Goal: Task Accomplishment & Management: Use online tool/utility

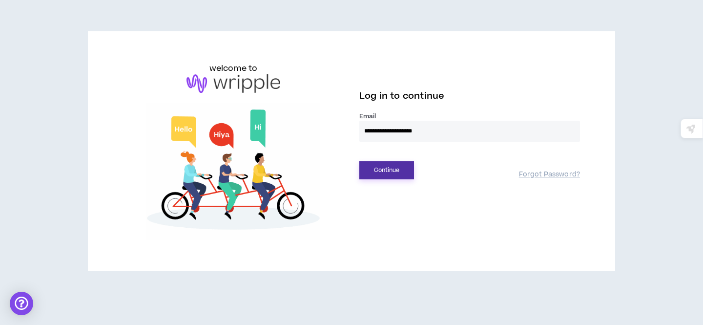
click at [395, 172] on button "Continue" at bounding box center [386, 170] width 55 height 18
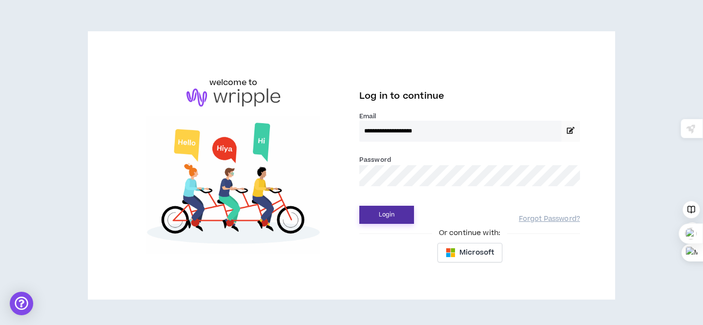
click at [391, 212] on button "Login" at bounding box center [386, 214] width 55 height 18
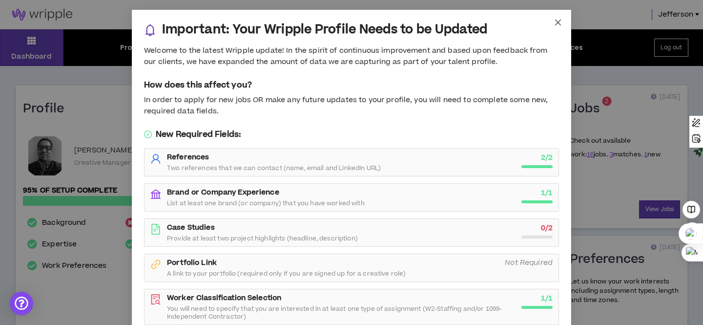
click at [554, 20] on icon "close" at bounding box center [558, 23] width 8 height 8
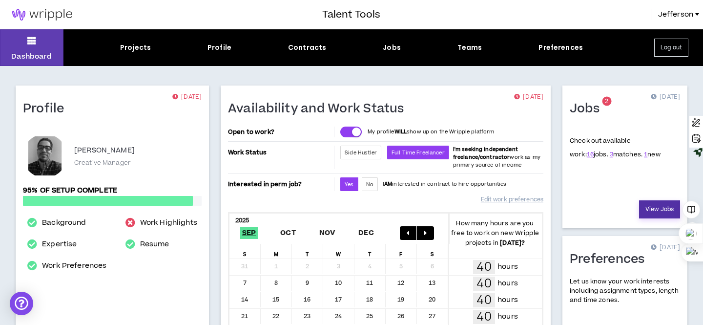
click at [655, 210] on link "View Jobs" at bounding box center [659, 209] width 41 height 18
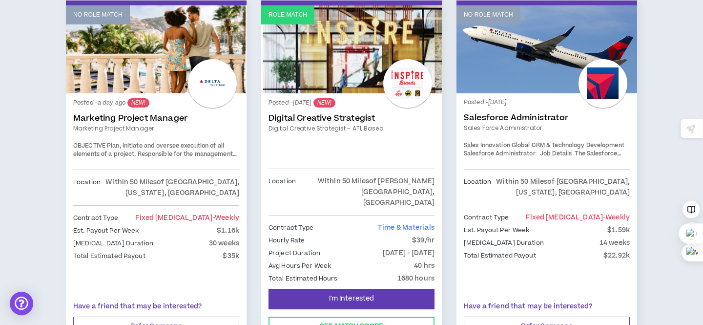
scroll to position [206, 0]
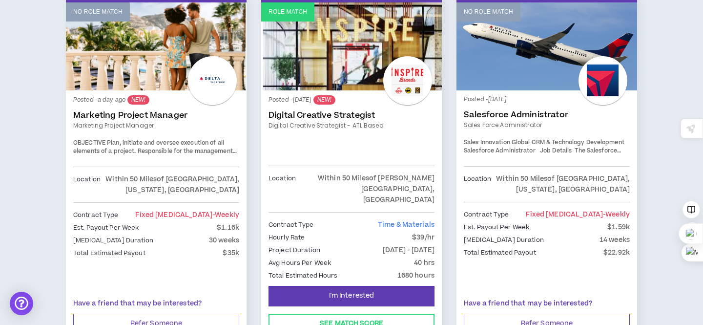
click at [312, 128] on link "Digital Creative Strategist - ATL Based" at bounding box center [351, 125] width 166 height 9
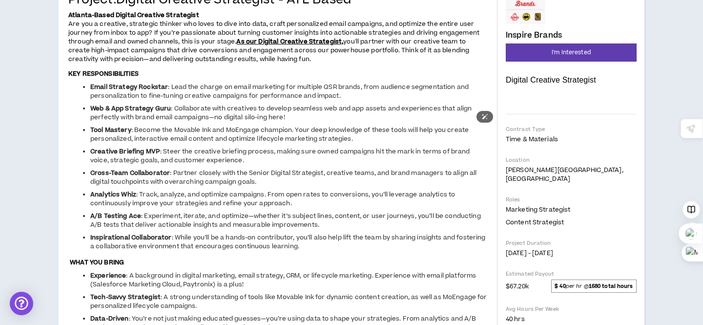
scroll to position [21, 0]
